Goal: Information Seeking & Learning: Learn about a topic

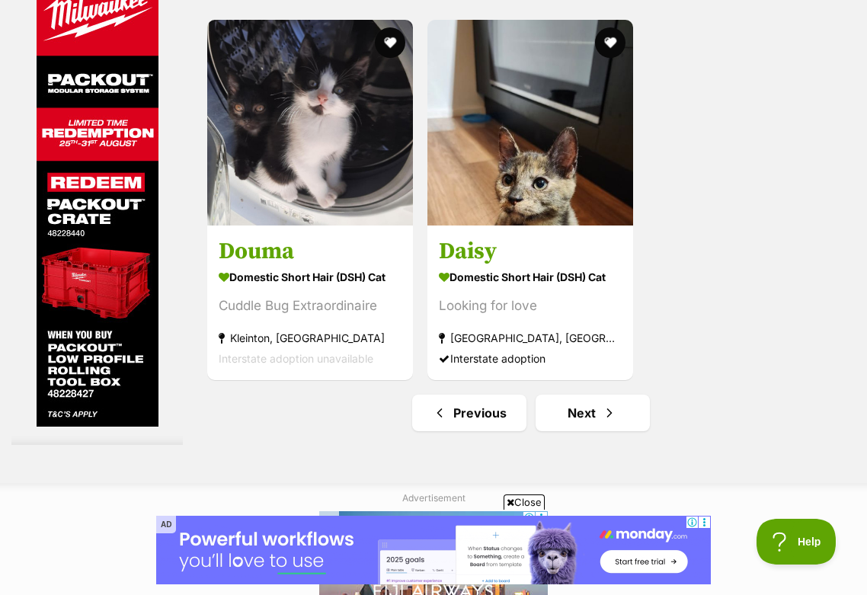
scroll to position [3413, 0]
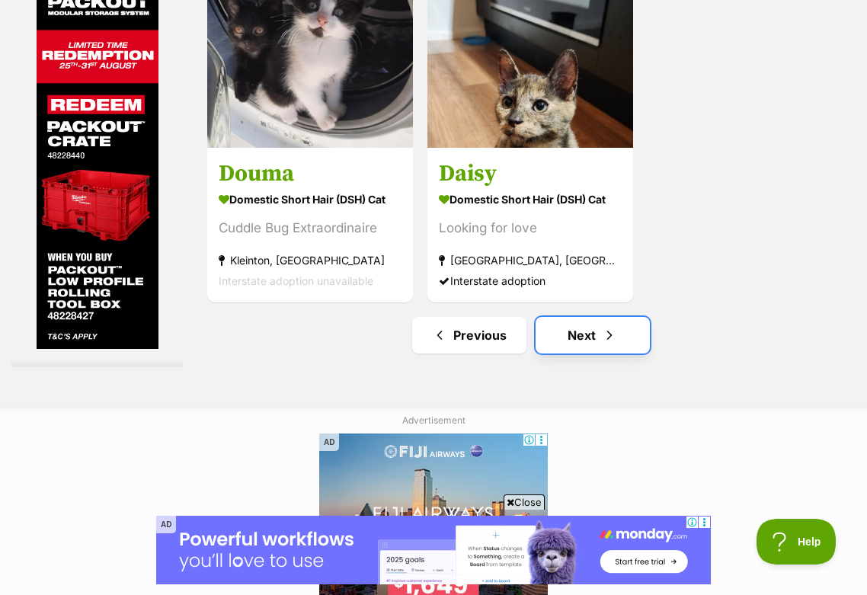
click at [602, 344] on span "Next page" at bounding box center [609, 335] width 15 height 18
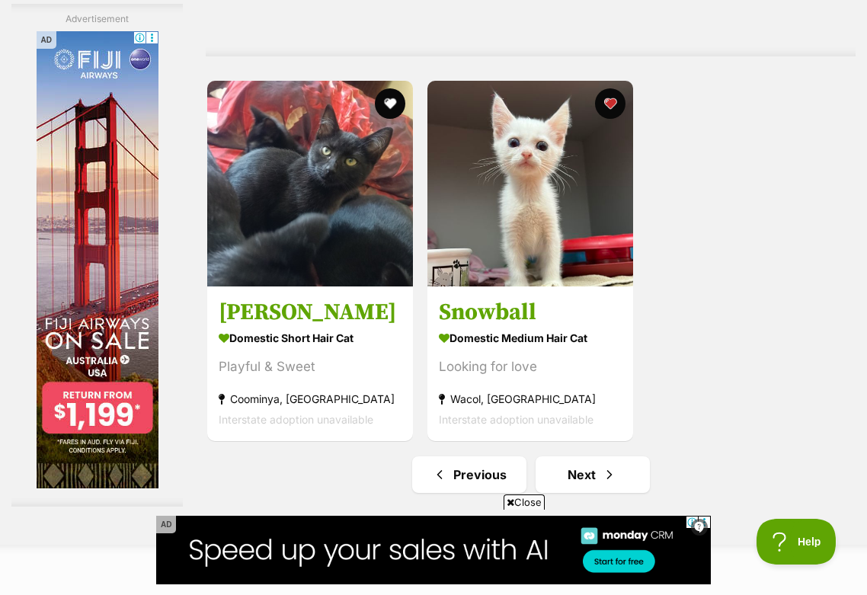
scroll to position [3216, 0]
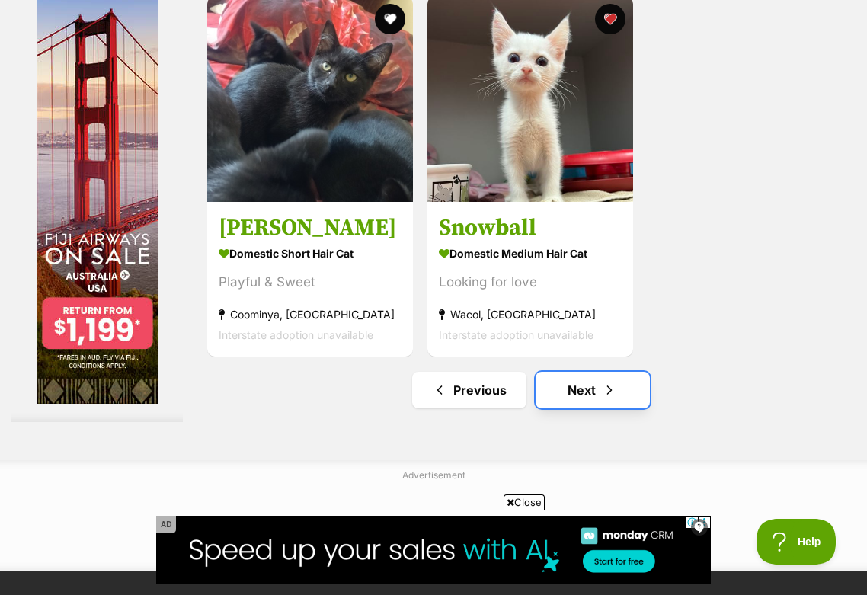
click at [590, 407] on link "Next" at bounding box center [593, 390] width 114 height 37
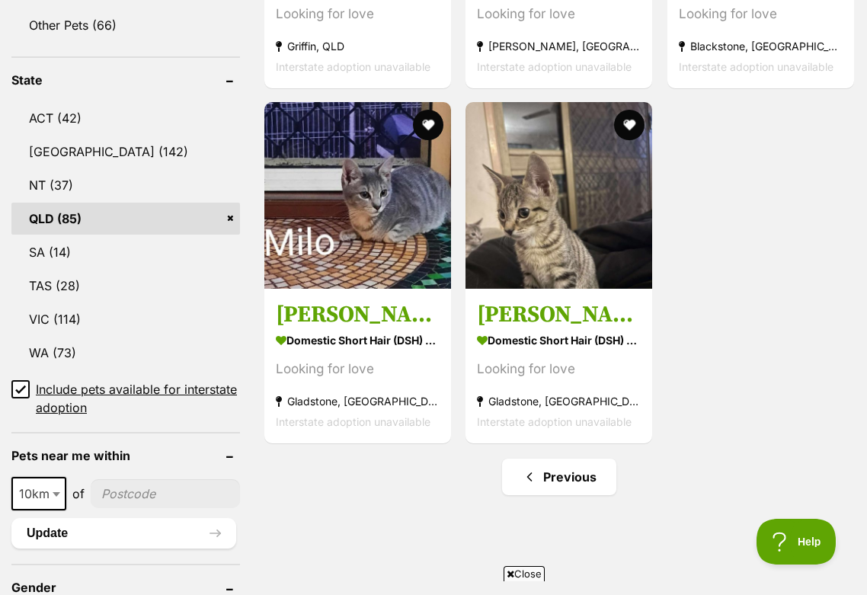
scroll to position [886, 0]
